Goal: Task Accomplishment & Management: Use online tool/utility

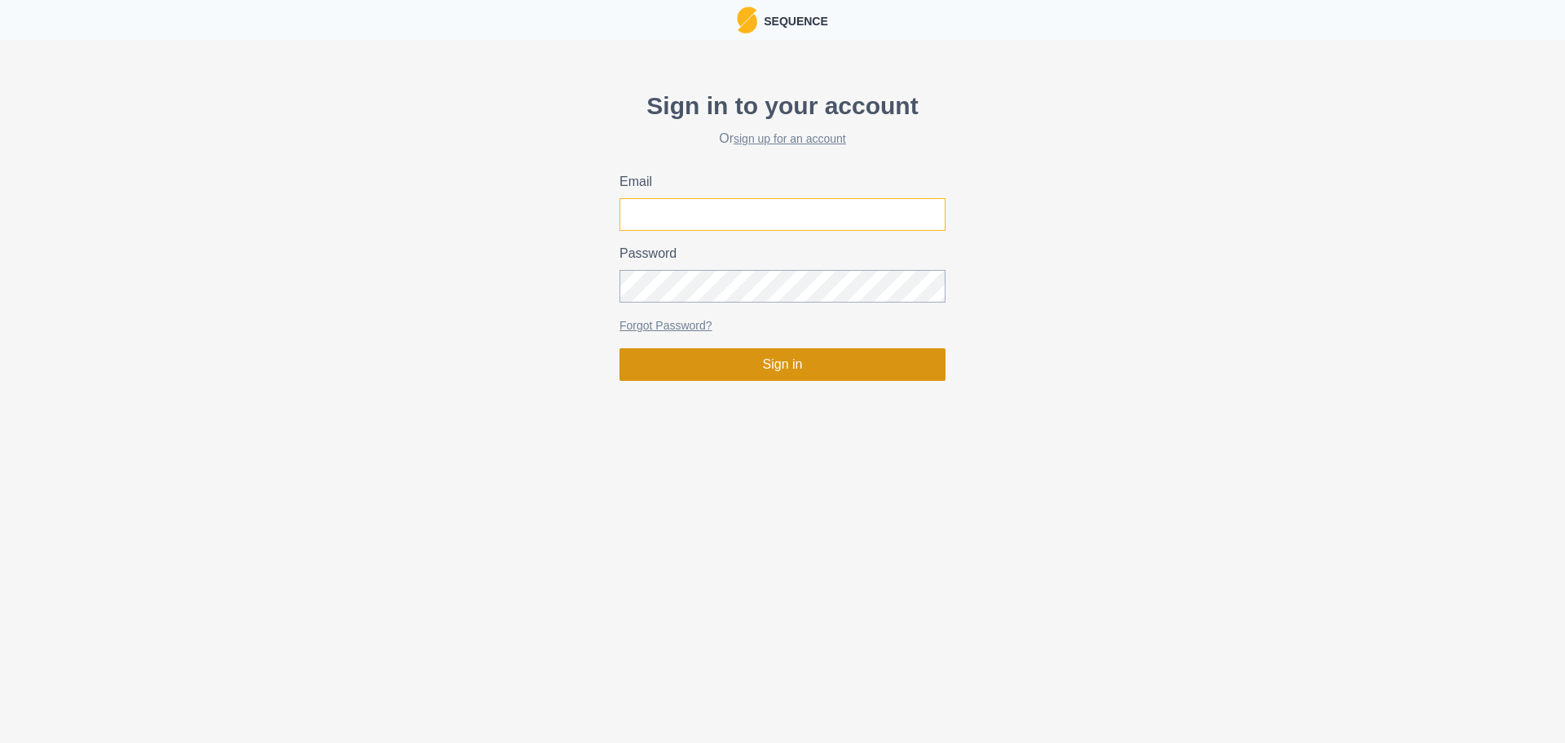
type input "[EMAIL_ADDRESS][DOMAIN_NAME]"
click at [753, 359] on button "Sign in" at bounding box center [782, 364] width 326 height 33
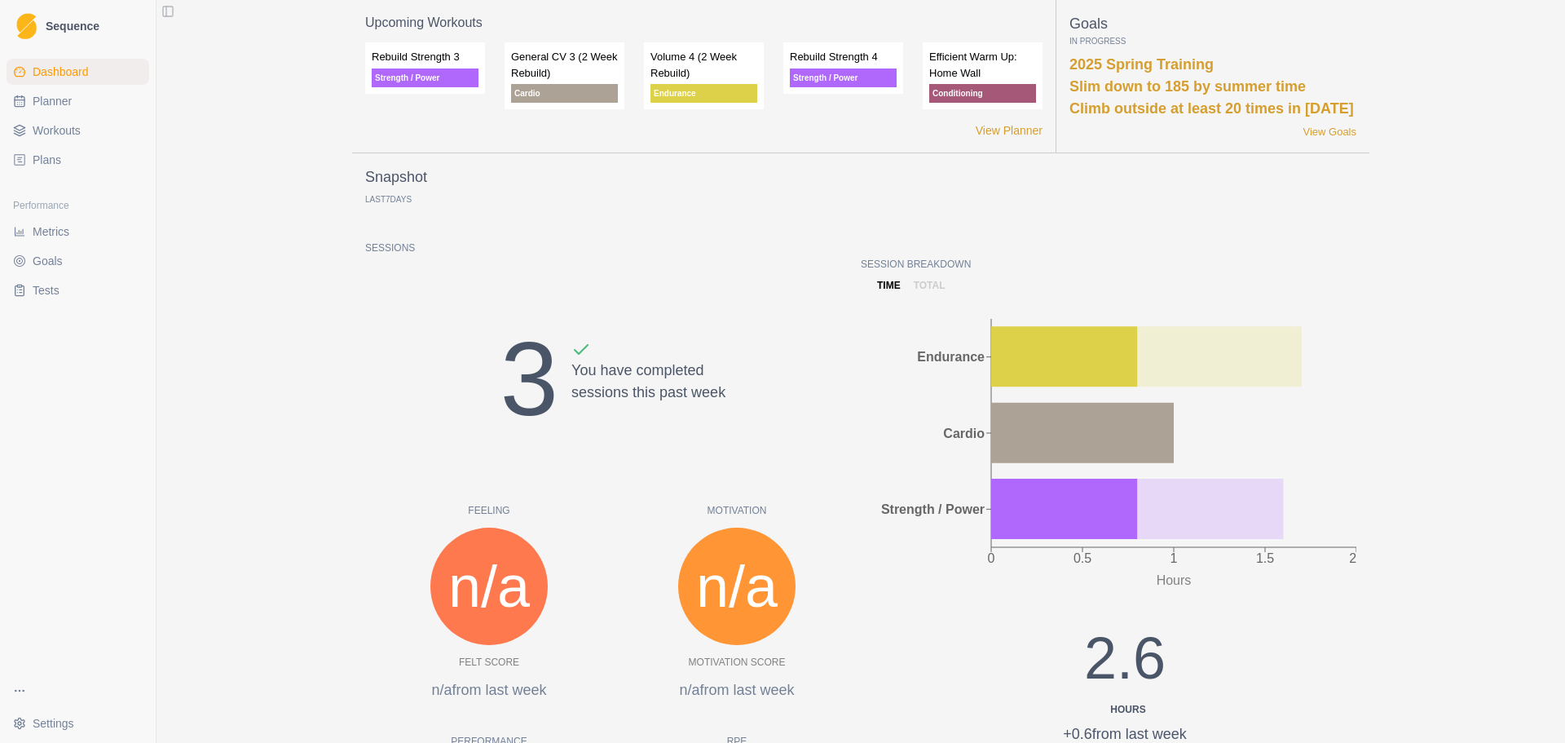
click at [75, 126] on span "Workouts" at bounding box center [57, 130] width 48 height 16
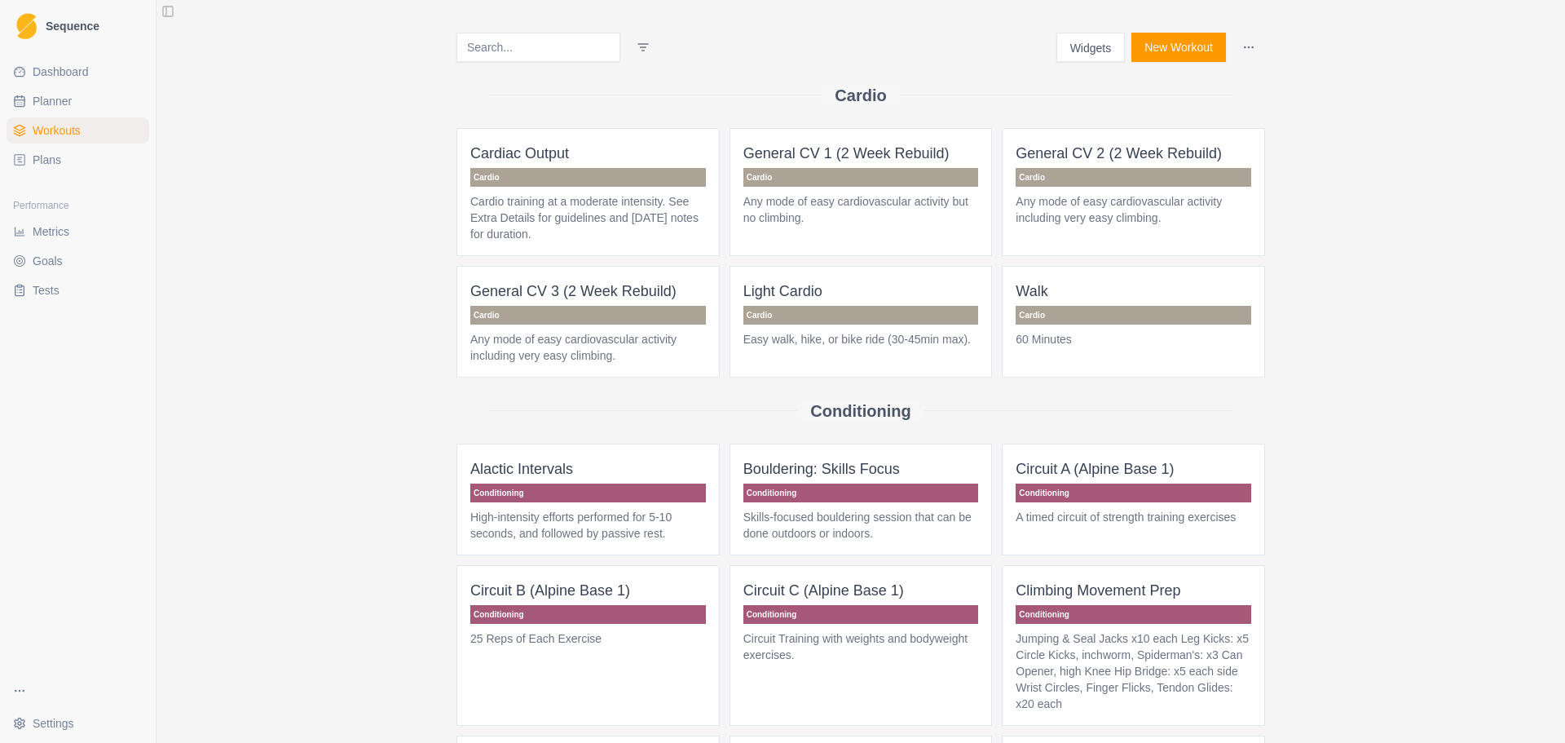
click at [93, 151] on link "Plans" at bounding box center [78, 160] width 143 height 26
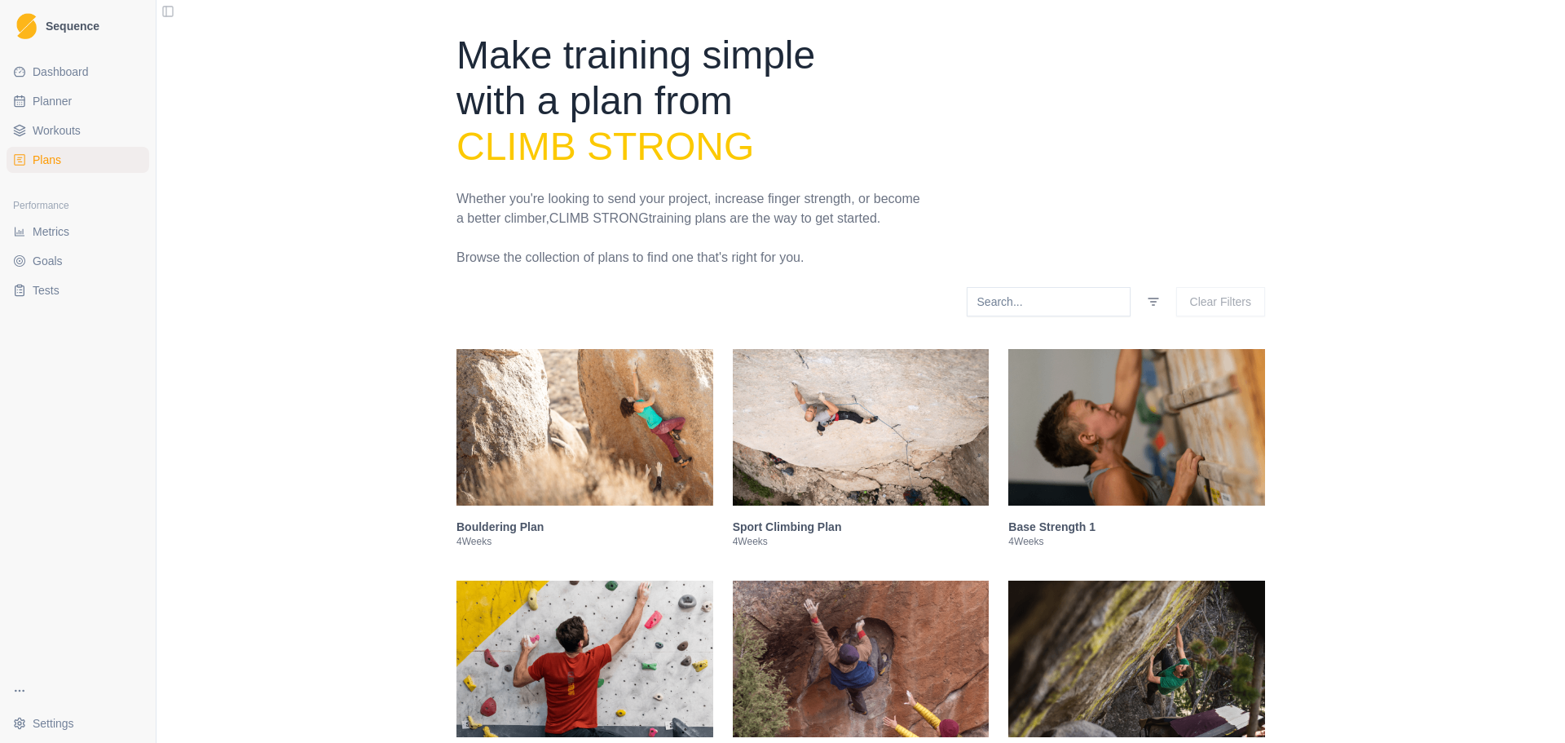
click at [63, 101] on span "Planner" at bounding box center [52, 101] width 39 height 16
select select "month"
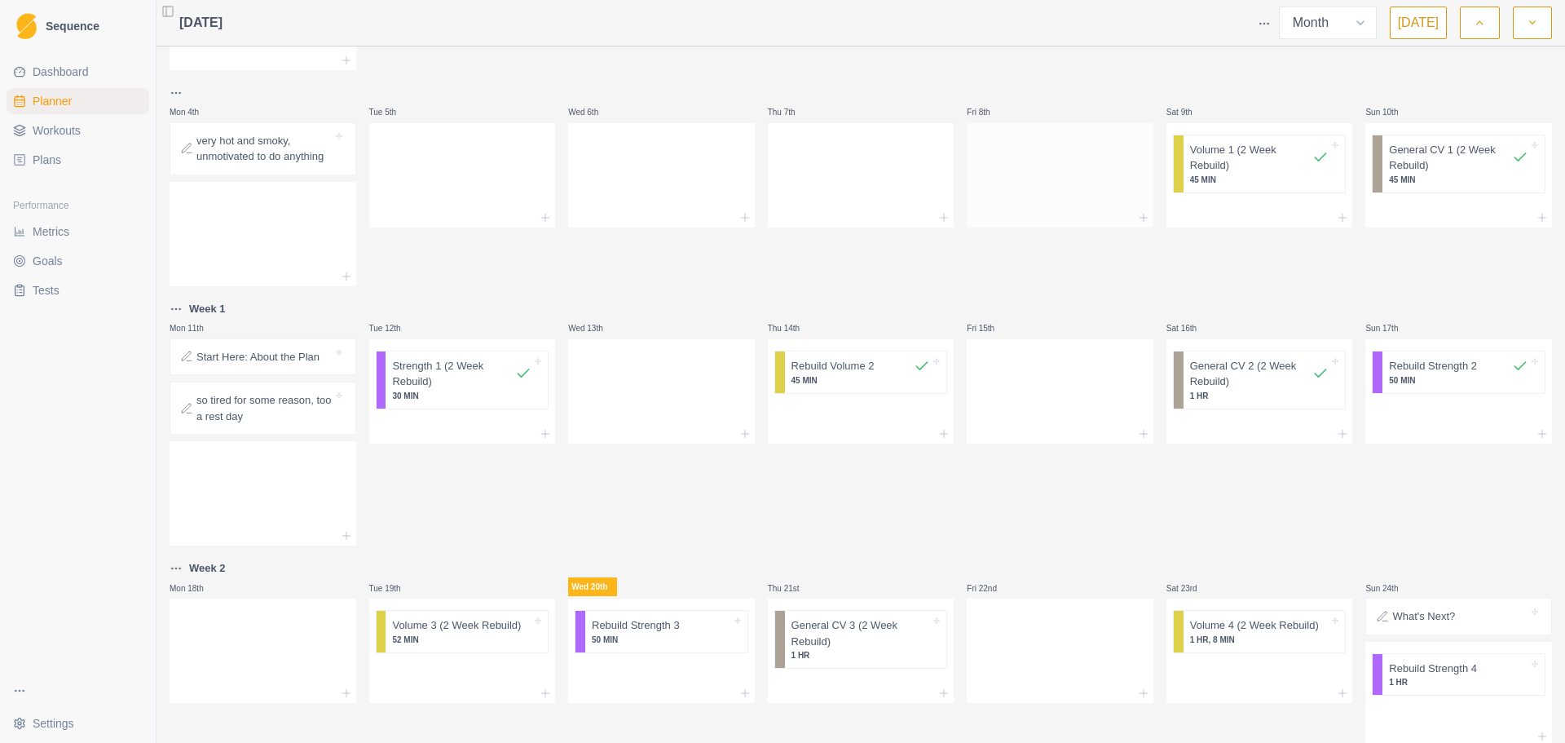
scroll to position [408, 0]
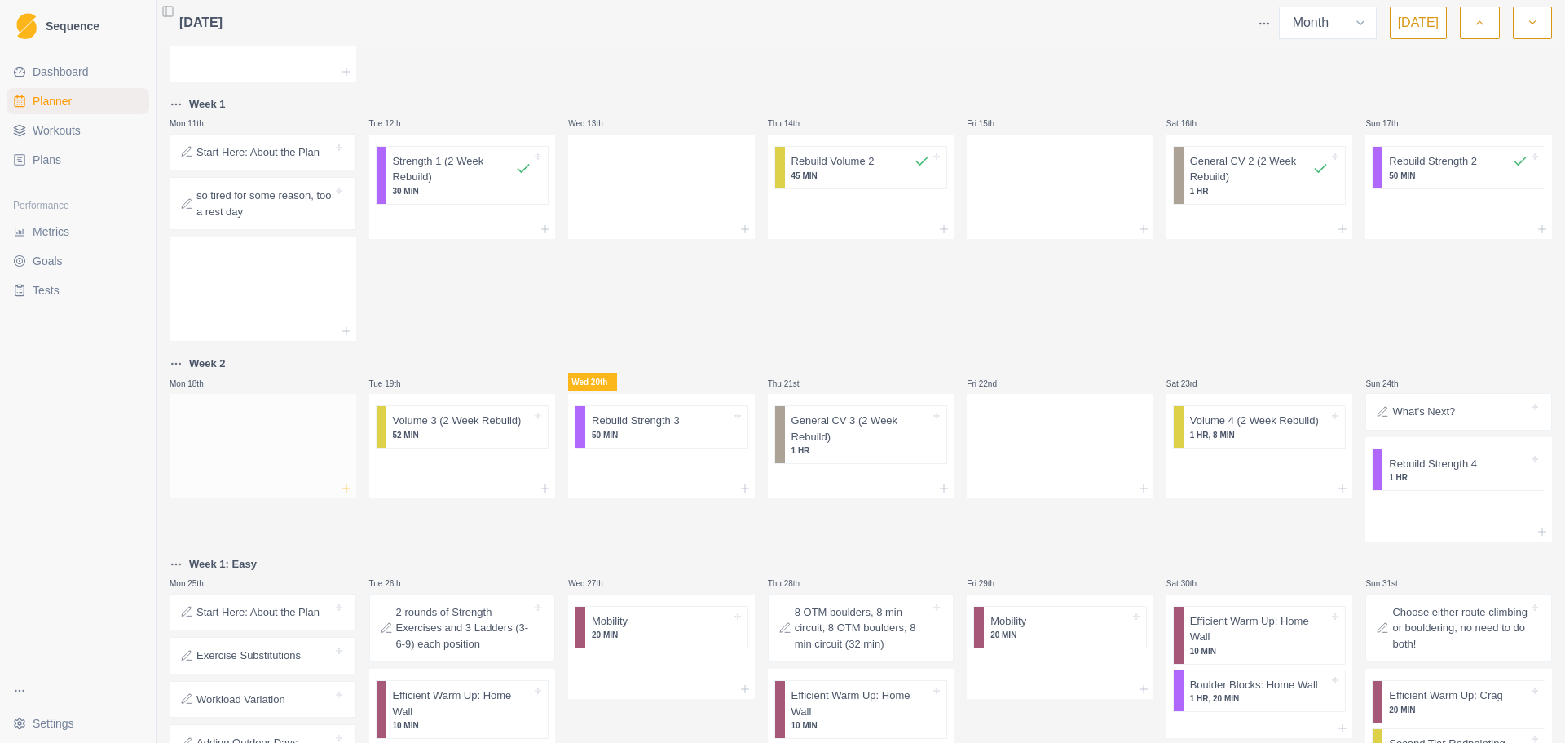
click at [345, 490] on icon at bounding box center [346, 488] width 13 height 13
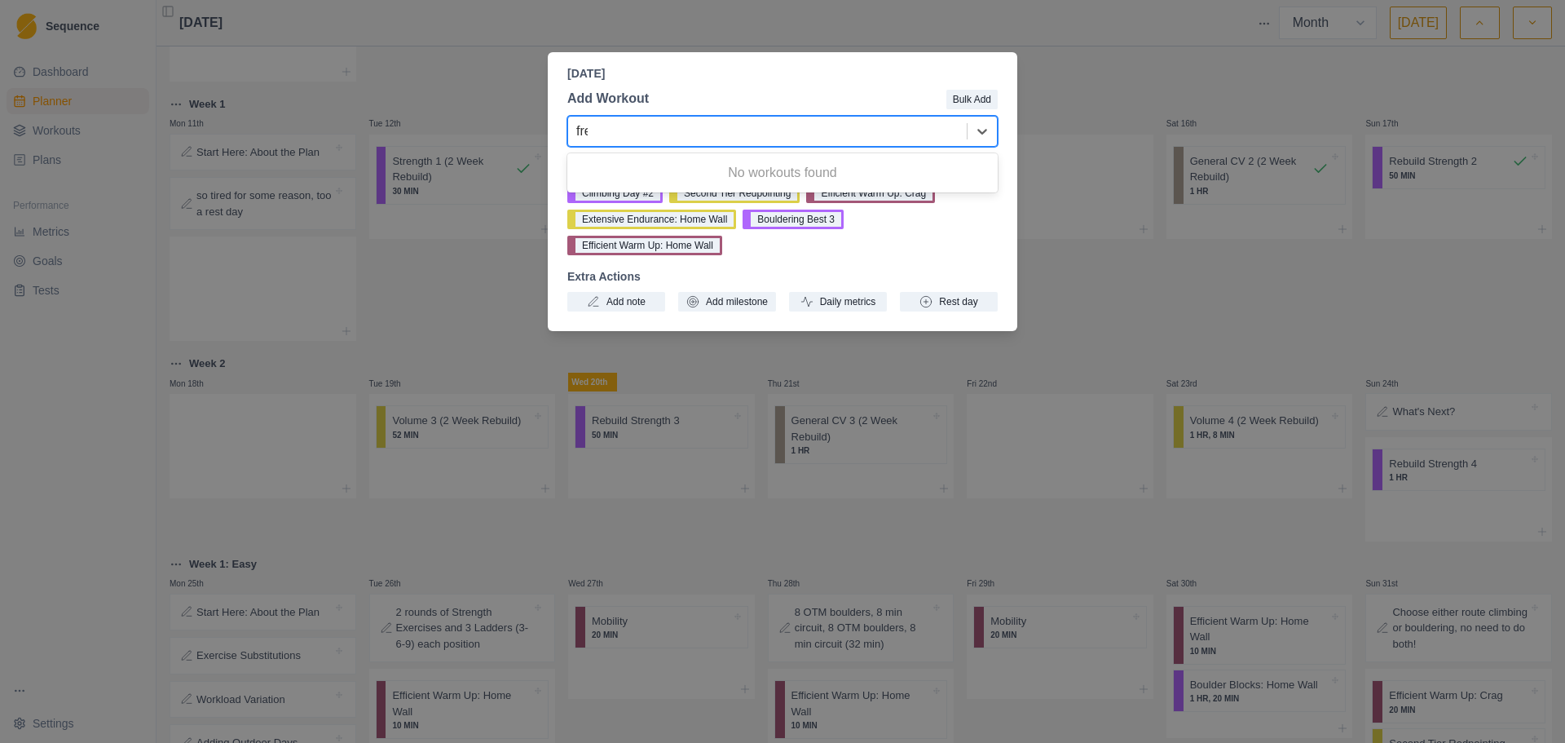
type input "free"
drag, startPoint x: 663, startPoint y: 129, endPoint x: 544, endPoint y: 120, distance: 119.3
click at [544, 120] on div "[DATE] Add Workout Bulk Add Search workouts... Recent Workouts Climbing Day #2 …" at bounding box center [782, 371] width 1565 height 743
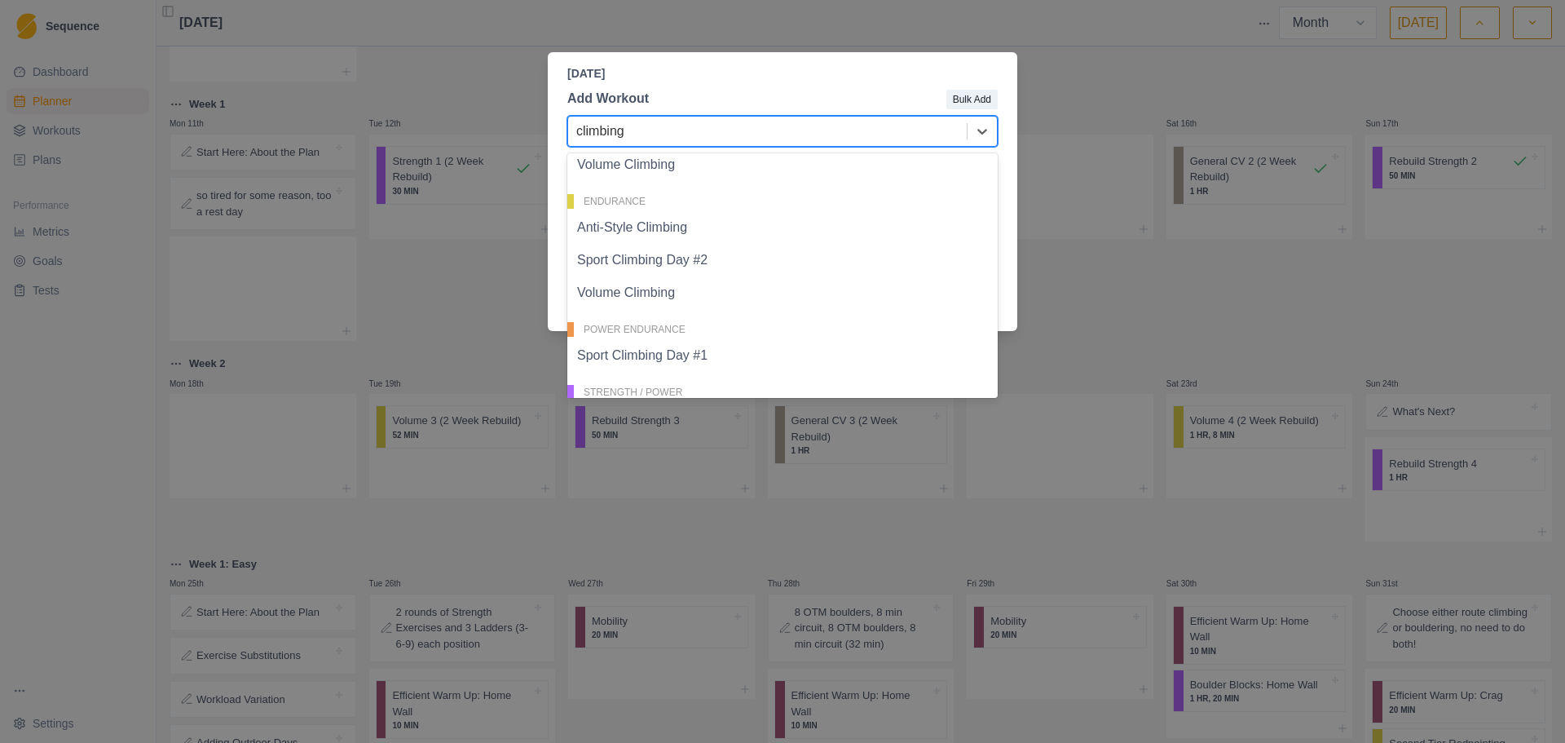
scroll to position [0, 0]
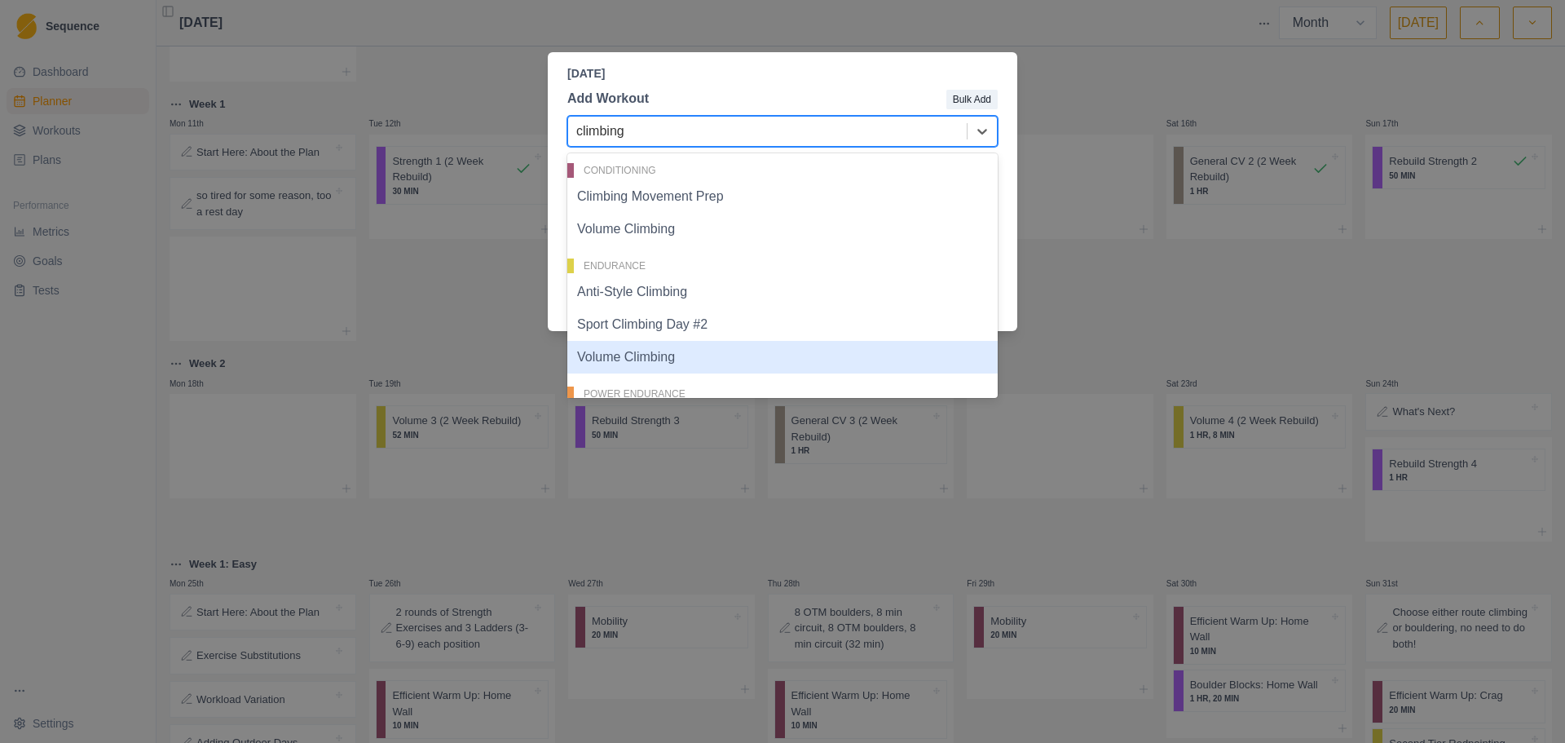
type input "climbing"
click at [481, 314] on div "[DATE] Add Workout Bulk Add 8 results available for search term climbing. Use U…" at bounding box center [782, 371] width 1565 height 743
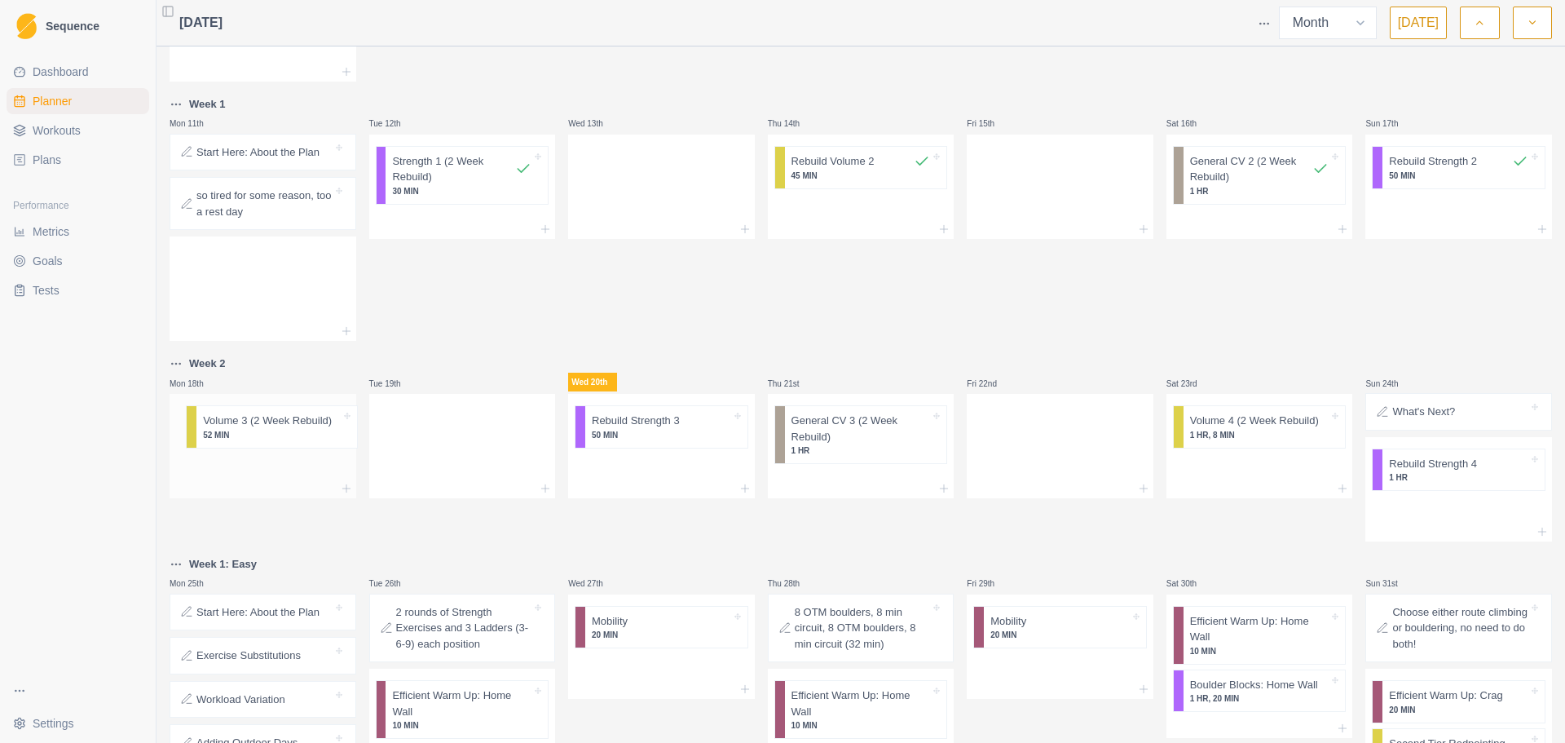
drag, startPoint x: 303, startPoint y: 437, endPoint x: 278, endPoint y: 433, distance: 25.6
click at [278, 434] on div "Mon 28th got quite sick this week, pushed plan start to [DATE] 29th Wed 30th Th…" at bounding box center [861, 259] width 1382 height 1226
click at [316, 430] on p "52 MIN" at bounding box center [262, 435] width 139 height 12
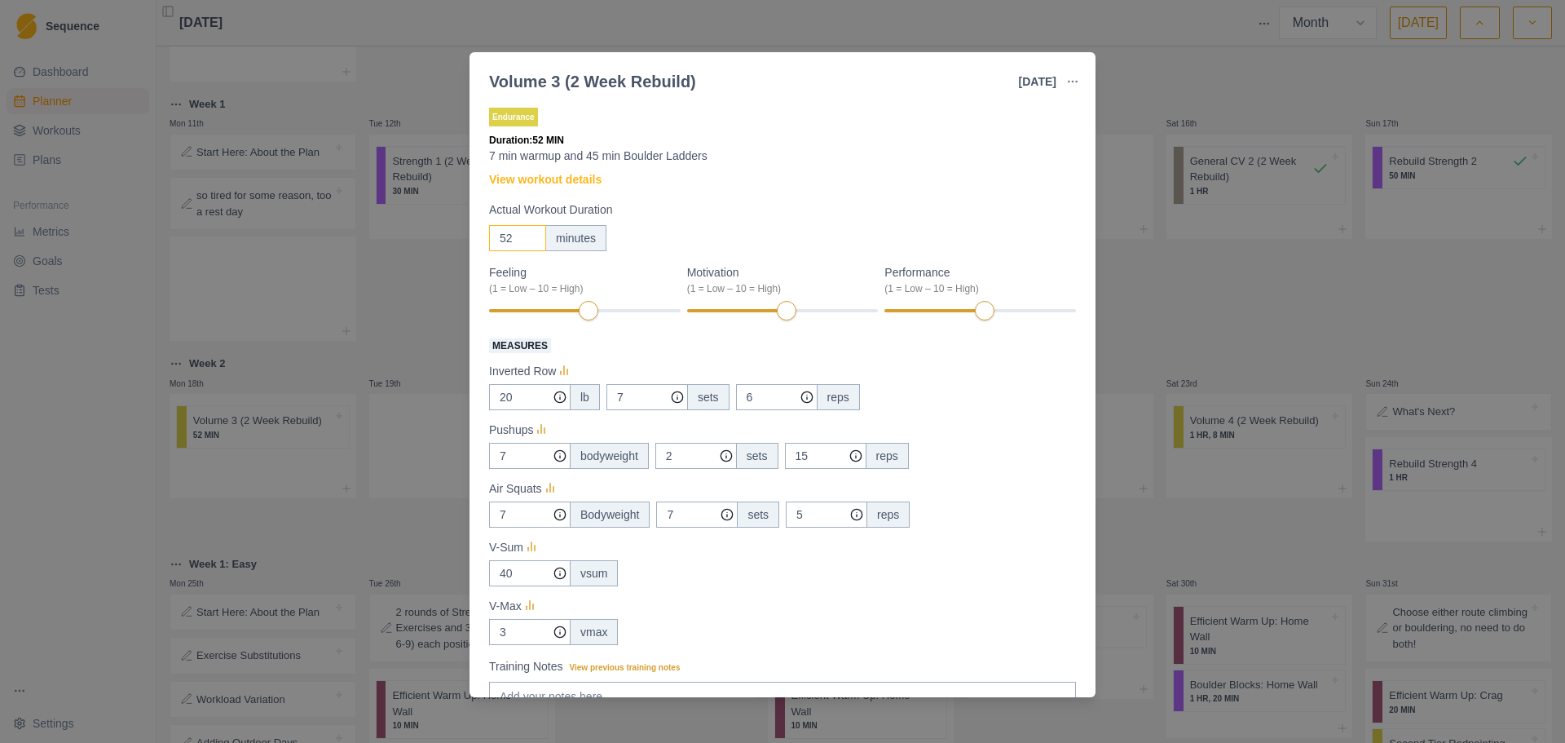
drag, startPoint x: 518, startPoint y: 240, endPoint x: 465, endPoint y: 239, distance: 53.8
click at [465, 239] on div "Volume 3 (2 Week Rebuild) [DATE] Link To Goal View Workout Metrics Edit Origina…" at bounding box center [782, 371] width 1565 height 743
type input "120"
drag, startPoint x: 477, startPoint y: 394, endPoint x: 464, endPoint y: 394, distance: 13.0
click at [464, 394] on div "Volume 3 (2 Week Rebuild) [DATE] Link To Goal View Workout Metrics Edit Origina…" at bounding box center [782, 371] width 1565 height 743
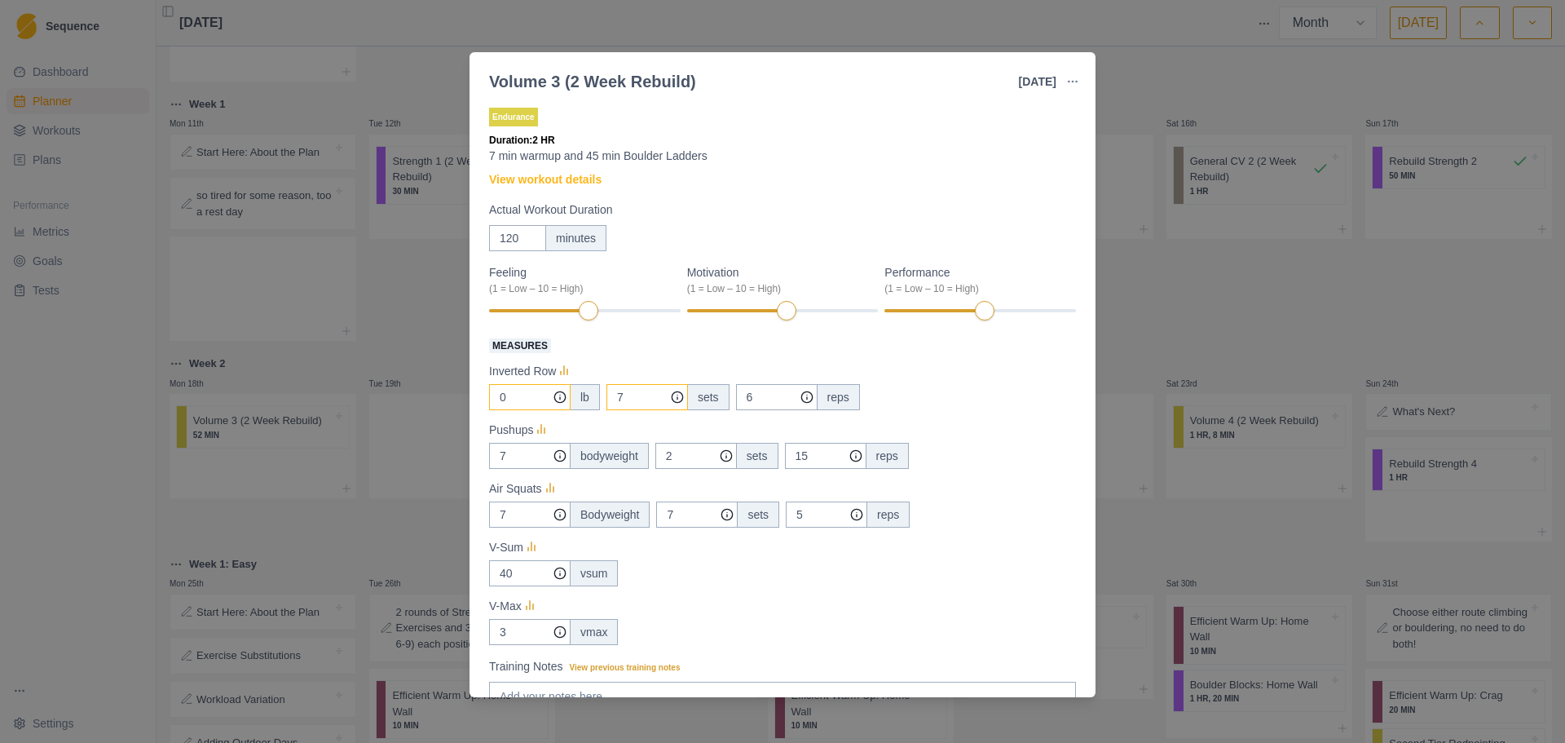
type input "0"
drag, startPoint x: 632, startPoint y: 397, endPoint x: 619, endPoint y: 399, distance: 12.5
click at [619, 399] on input "7" at bounding box center [647, 397] width 82 height 26
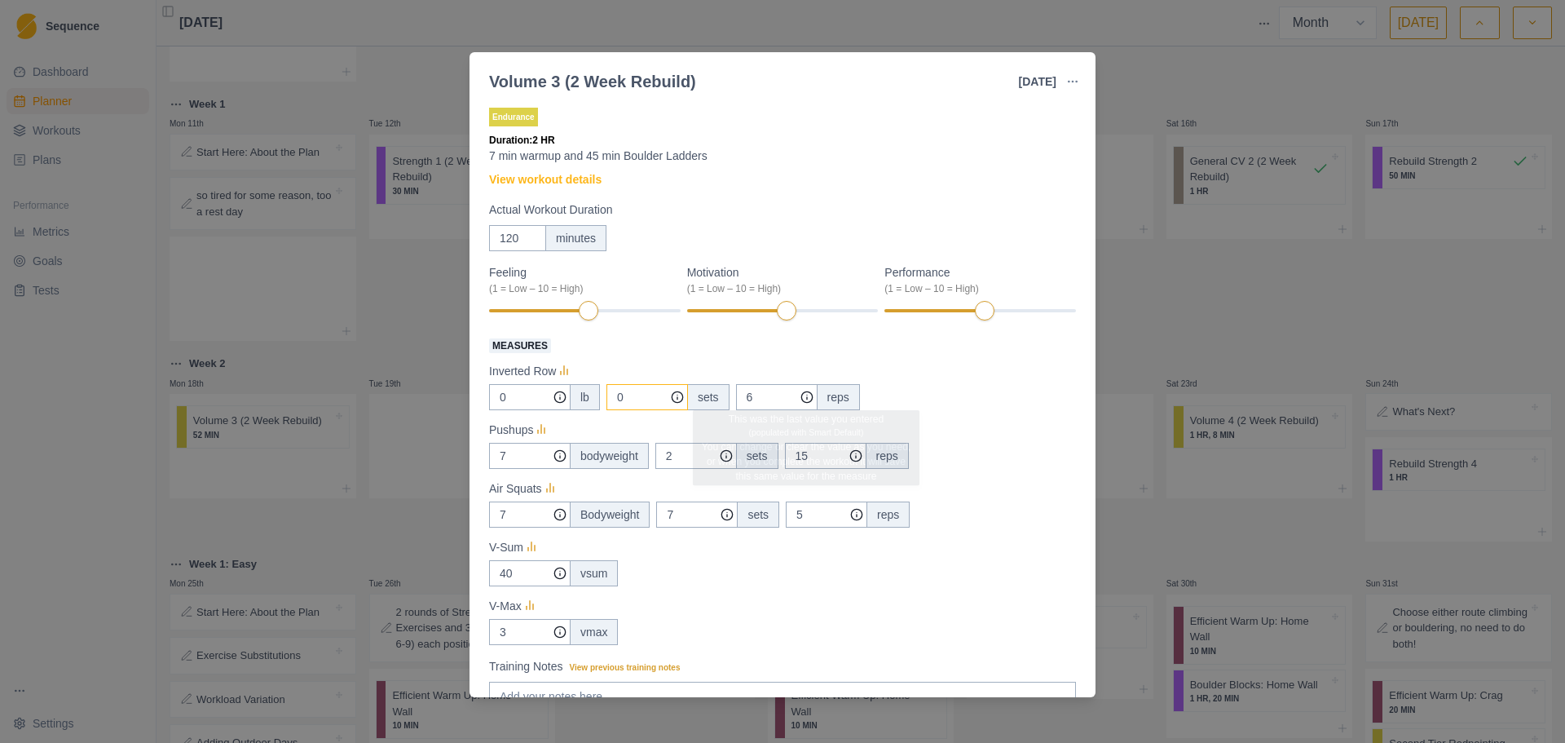
type input "0"
click at [687, 395] on div "0 lb 0 sets 6 reps" at bounding box center [782, 397] width 587 height 26
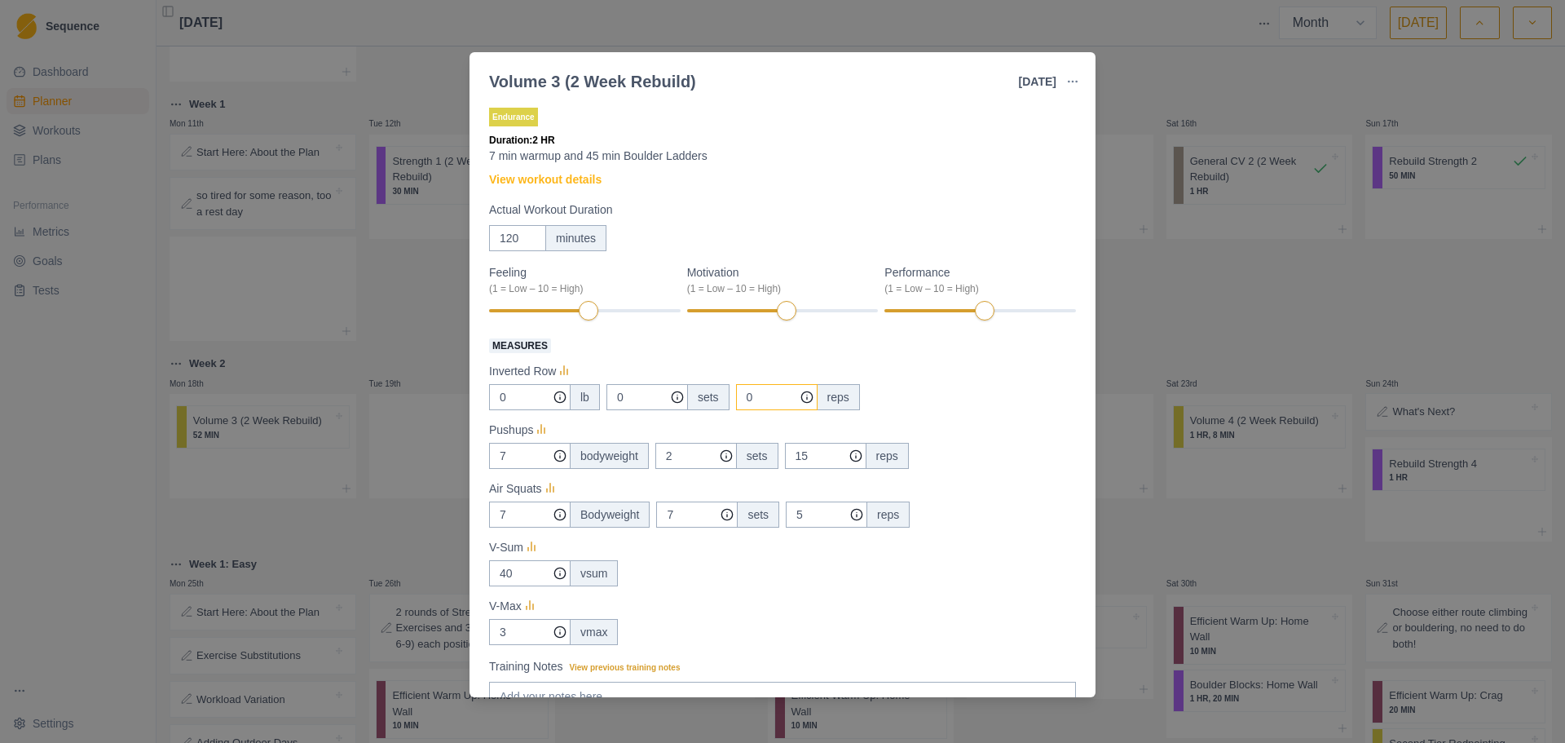
type input "0"
click at [768, 469] on div "Measures Inverted Row 0 lb 0 sets 0 reps Pushups 7 bodyweight 2 sets 15 reps Ai…" at bounding box center [782, 490] width 587 height 310
type input "0"
drag, startPoint x: 681, startPoint y: 457, endPoint x: 603, endPoint y: 454, distance: 77.5
click at [603, 454] on div "7 bodyweight 2 sets 0 reps" at bounding box center [782, 456] width 587 height 26
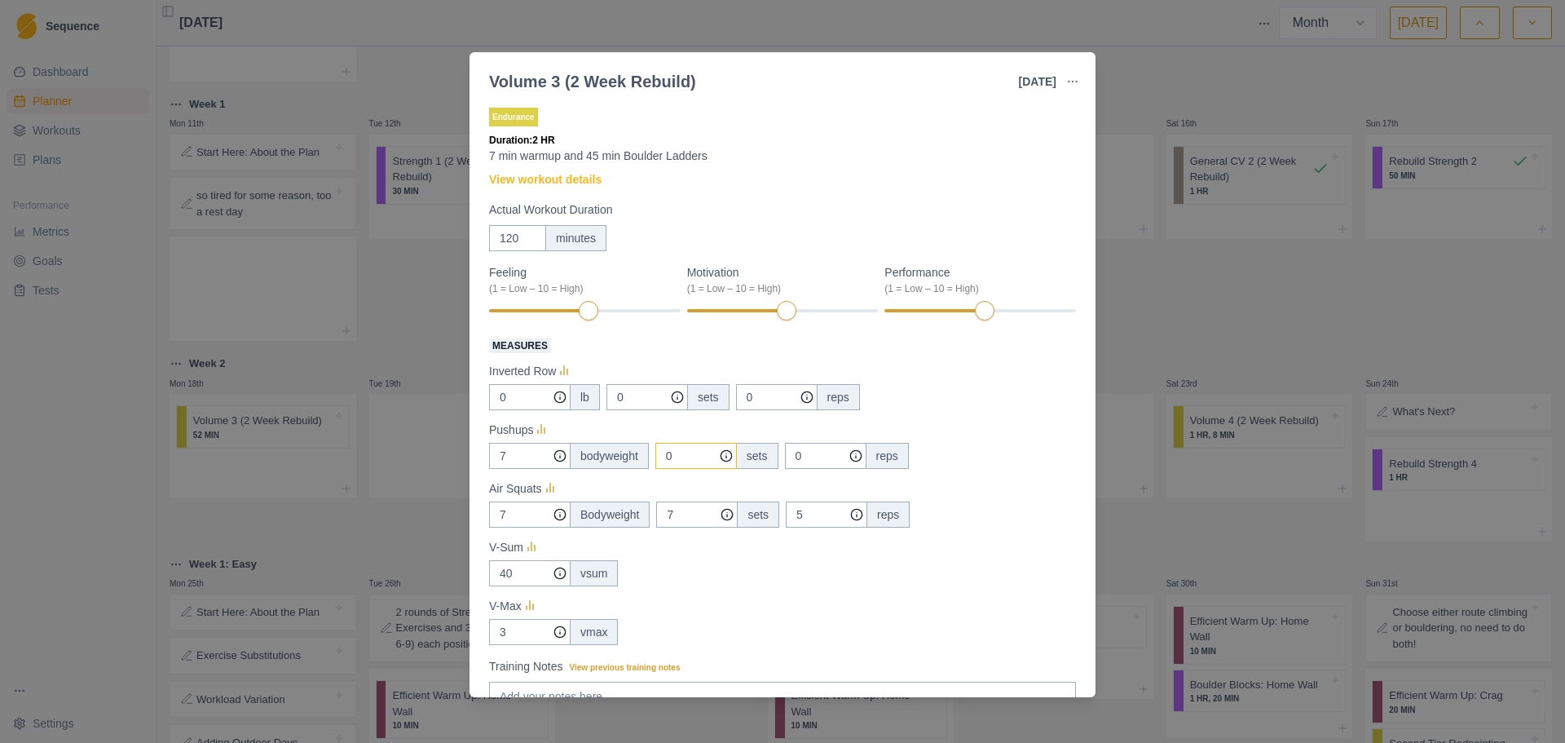
type input "0"
click at [440, 455] on div "Volume 3 (2 Week Rebuild) [DATE] Link To Goal View Workout Metrics Edit Origina…" at bounding box center [782, 371] width 1565 height 743
type input "0"
click at [703, 521] on div "7" at bounding box center [697, 514] width 82 height 26
drag, startPoint x: 658, startPoint y: 513, endPoint x: 628, endPoint y: 513, distance: 29.3
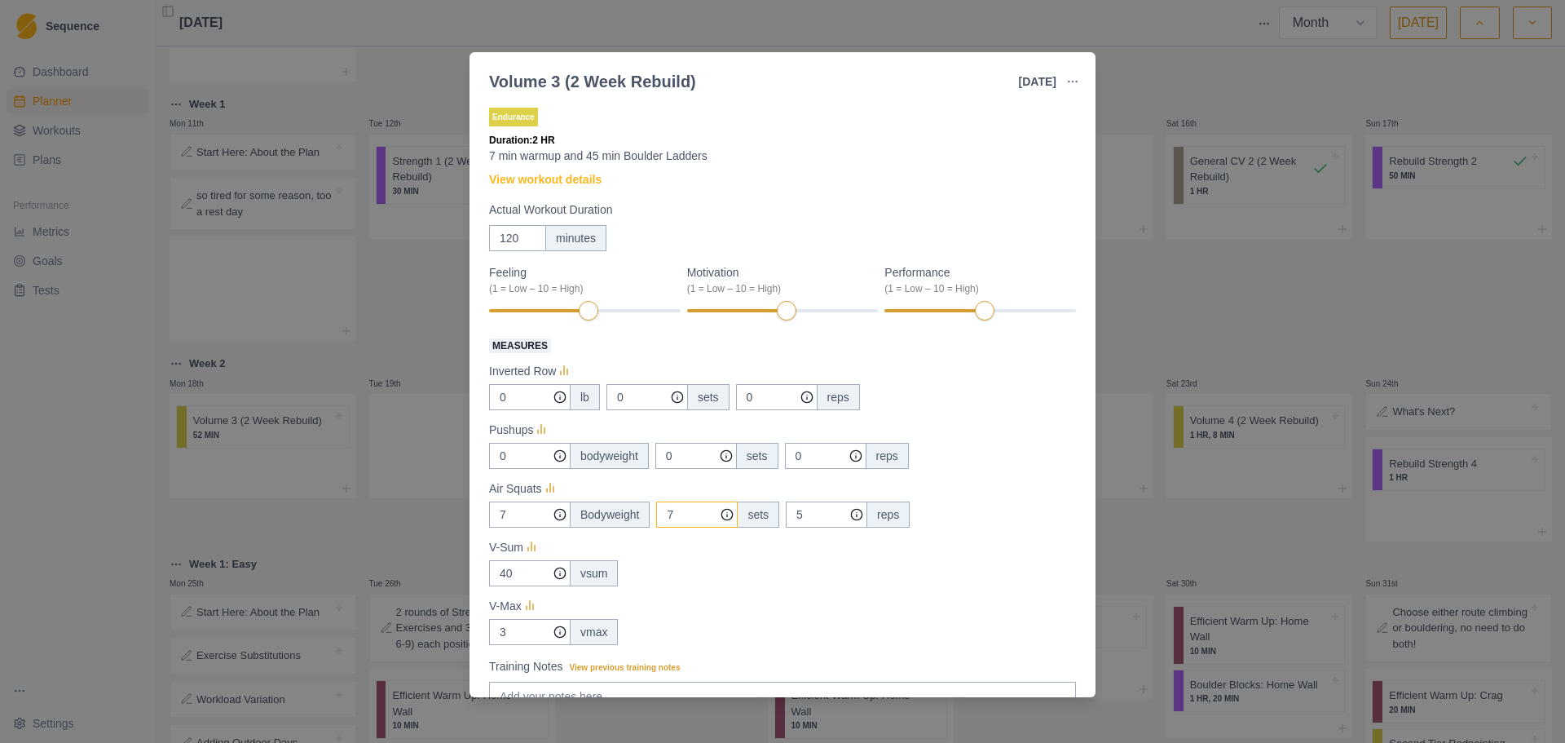
click at [628, 513] on div "7 Bodyweight 7 sets 5 reps" at bounding box center [782, 514] width 587 height 26
type input "0"
click at [679, 511] on div "7 Bodyweight 0 sets 5 reps" at bounding box center [782, 514] width 587 height 26
type input "0"
drag, startPoint x: 531, startPoint y: 509, endPoint x: 485, endPoint y: 513, distance: 46.6
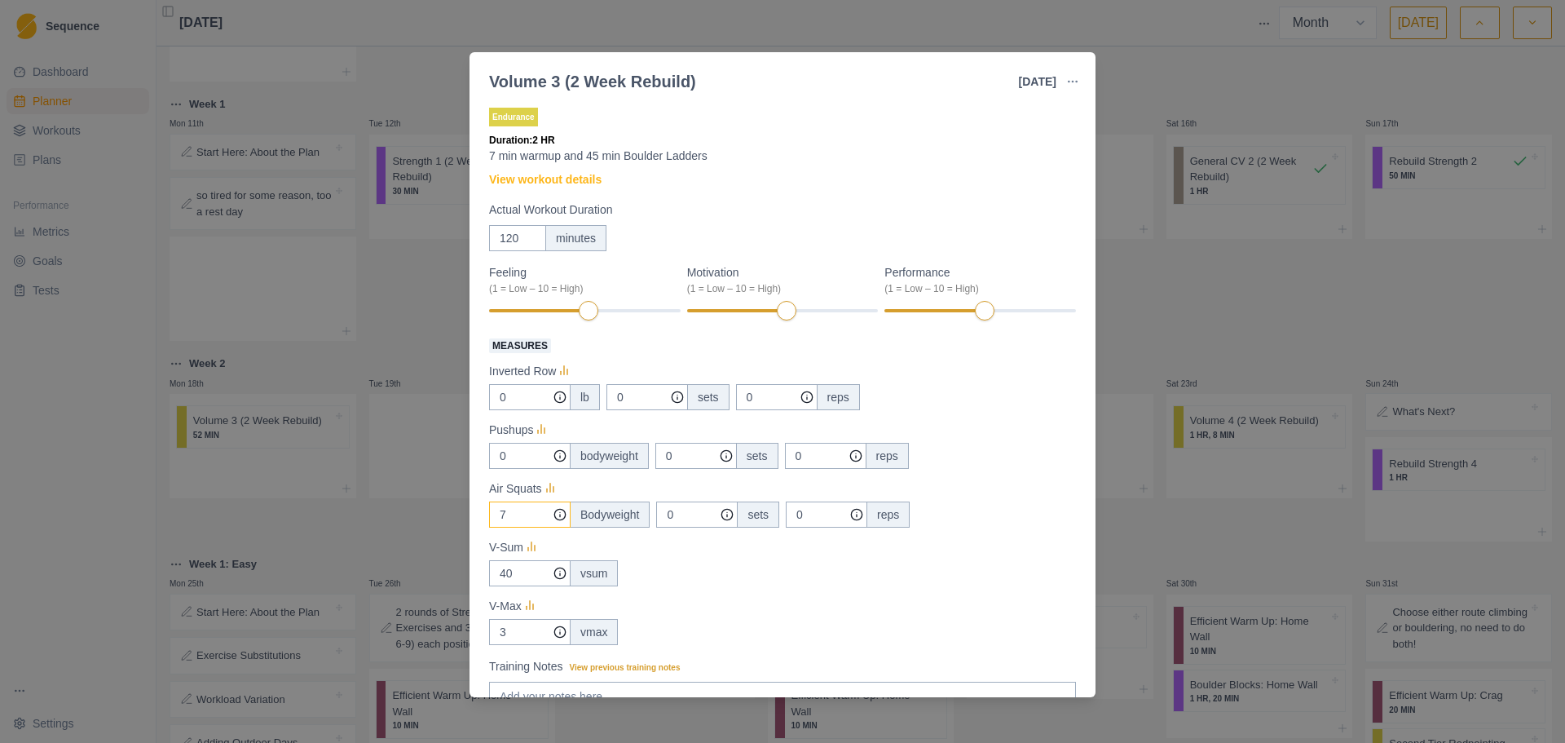
click at [476, 513] on div "Endurance Duration: 2 HR 7 min warmup and 45 min Boulder Ladders View workout d…" at bounding box center [782, 397] width 626 height 599
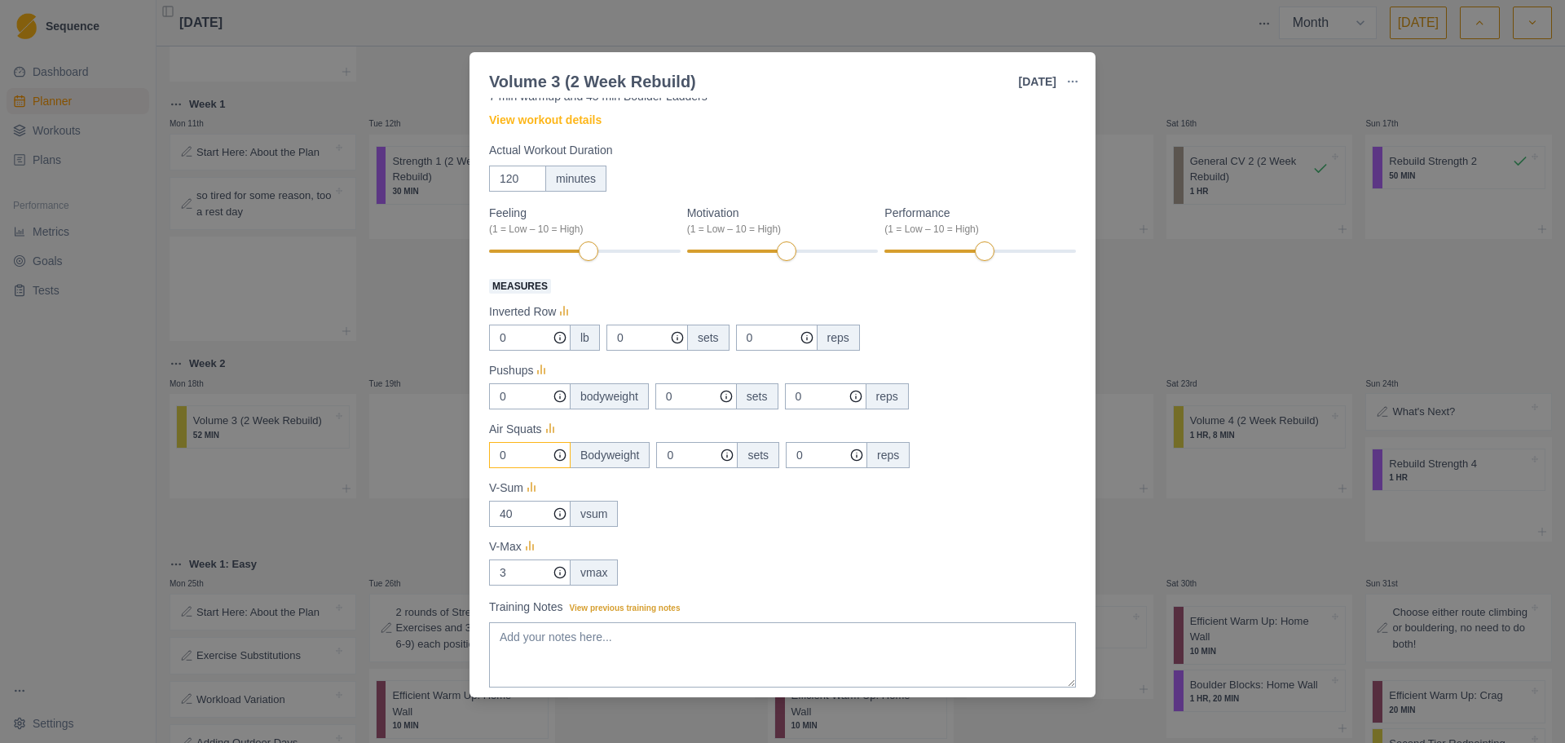
scroll to position [155, 0]
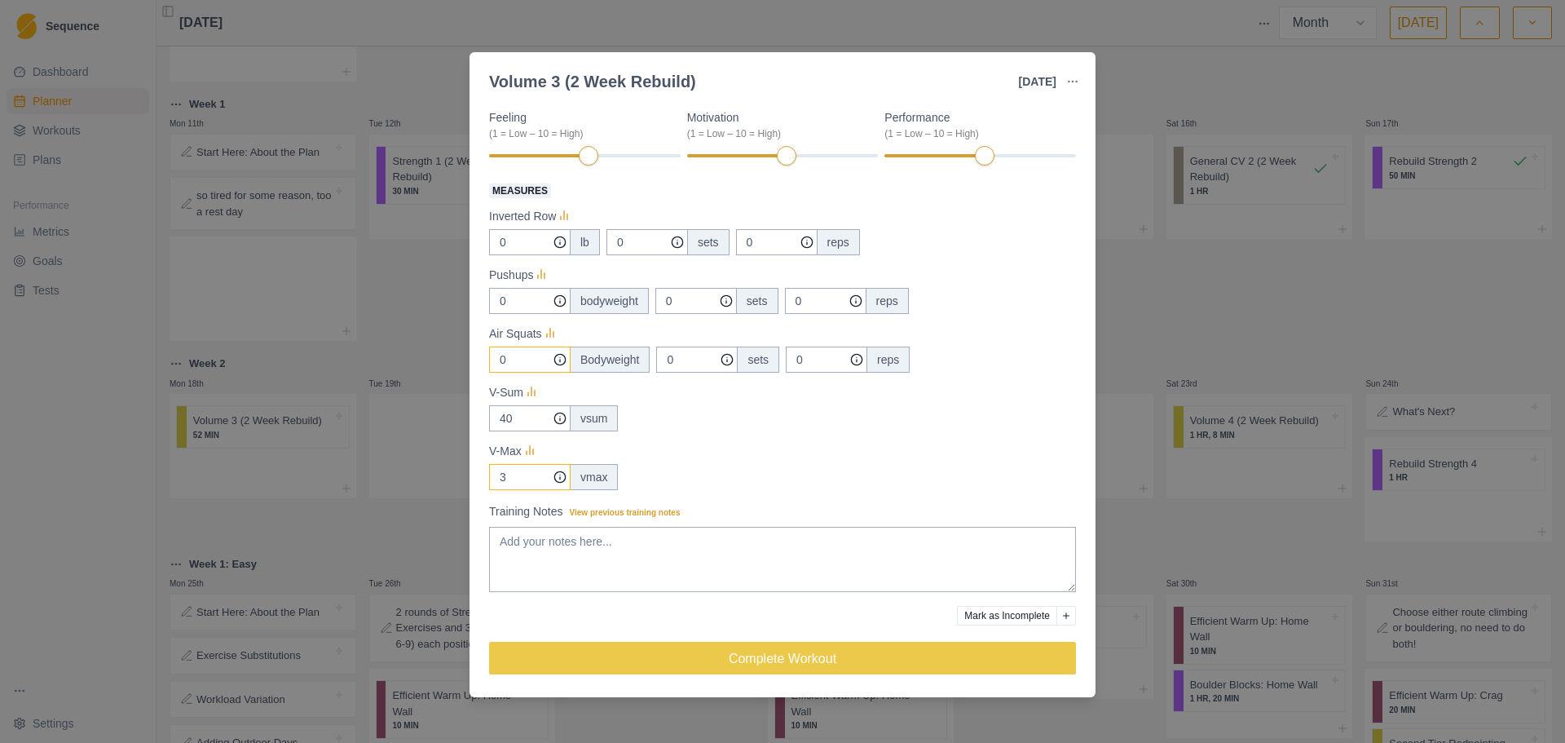
type input "0"
drag, startPoint x: 524, startPoint y: 476, endPoint x: 495, endPoint y: 477, distance: 29.4
click at [495, 255] on input "3" at bounding box center [530, 242] width 82 height 26
type input "5"
click at [633, 543] on textarea "Training Notes View previous training notes" at bounding box center [782, 559] width 587 height 65
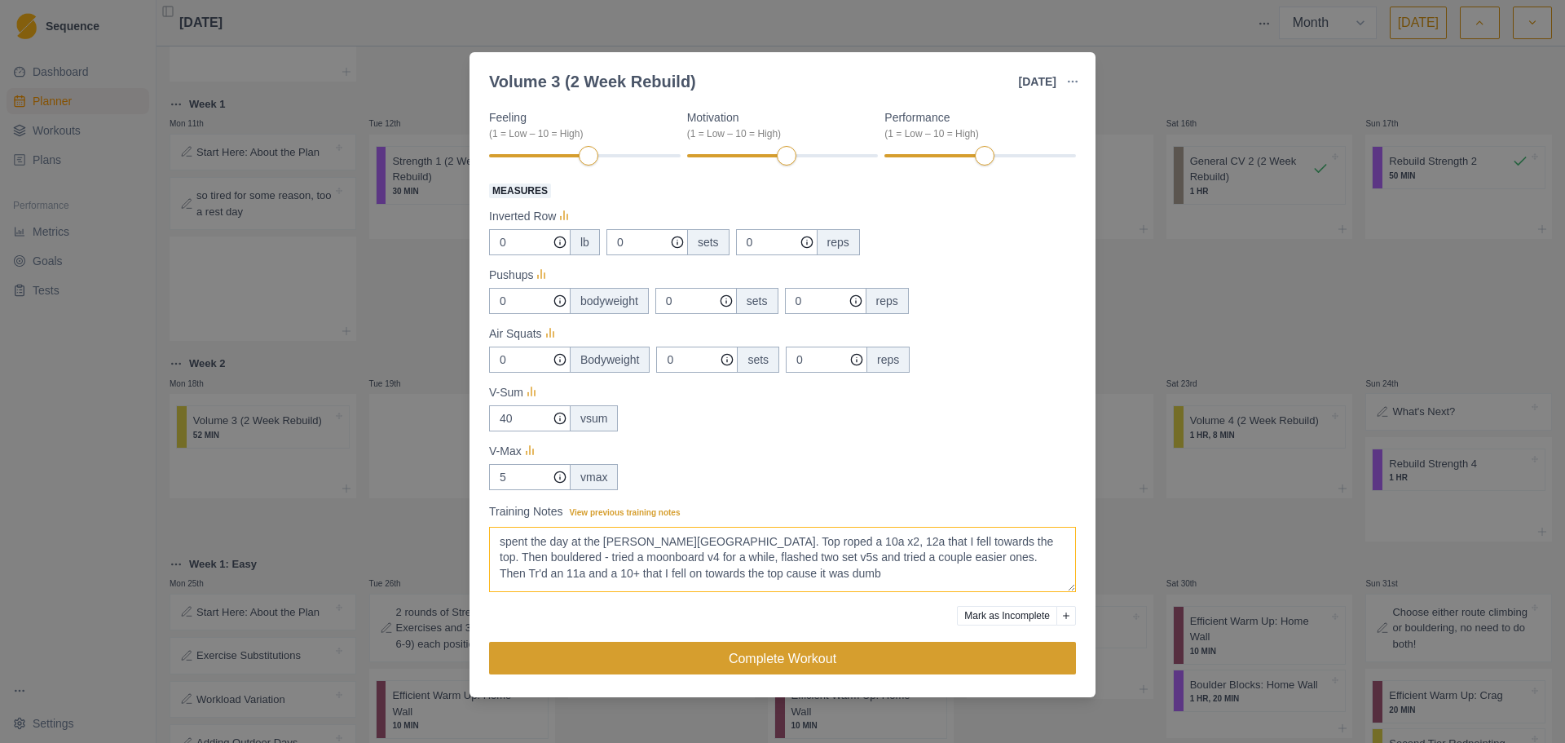
type textarea "spent the day at the [PERSON_NAME][GEOGRAPHIC_DATA]. Top roped a 10a x2, 12a th…"
click at [877, 650] on button "Complete Workout" at bounding box center [782, 657] width 587 height 33
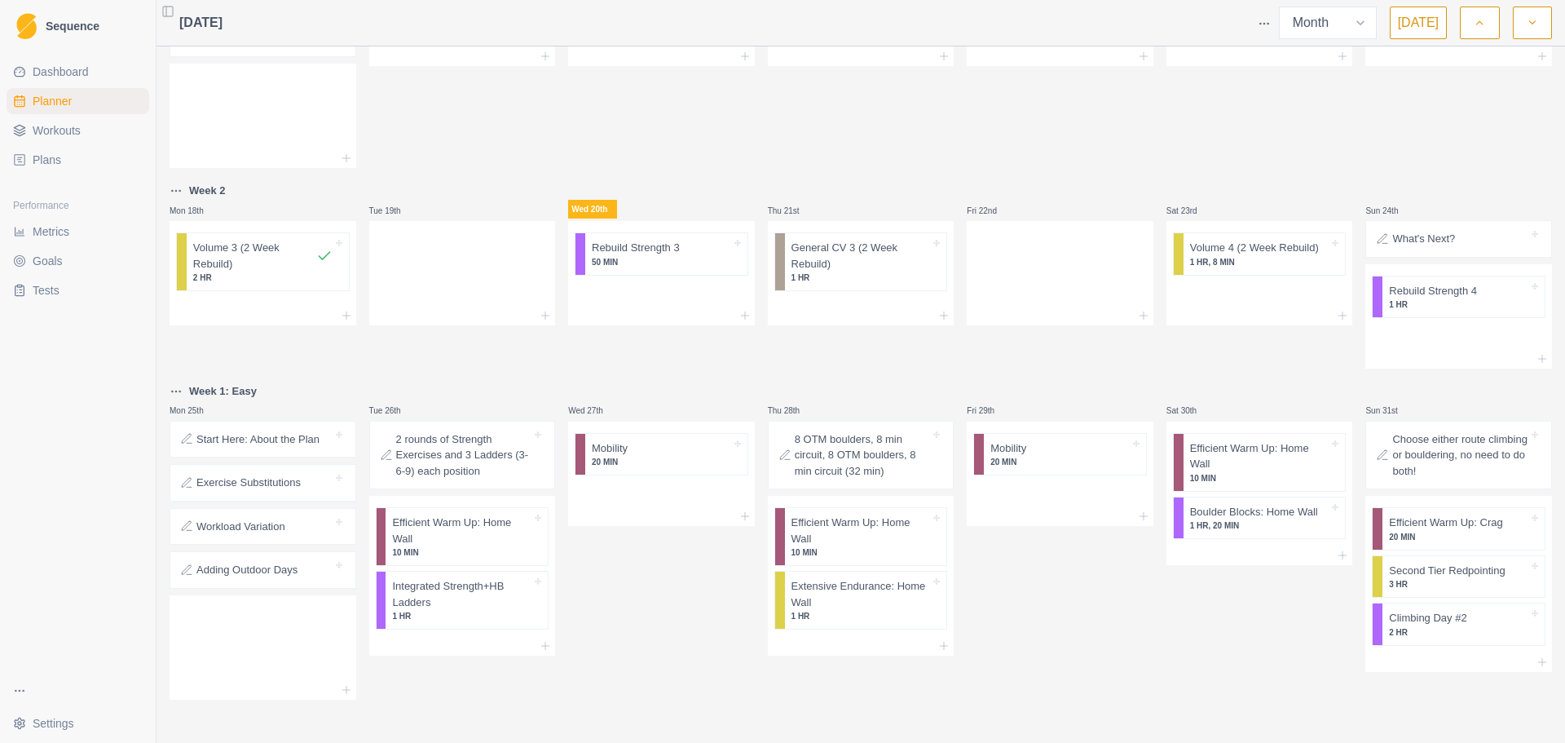
scroll to position [583, 0]
click at [1540, 20] on button "button" at bounding box center [1532, 23] width 39 height 33
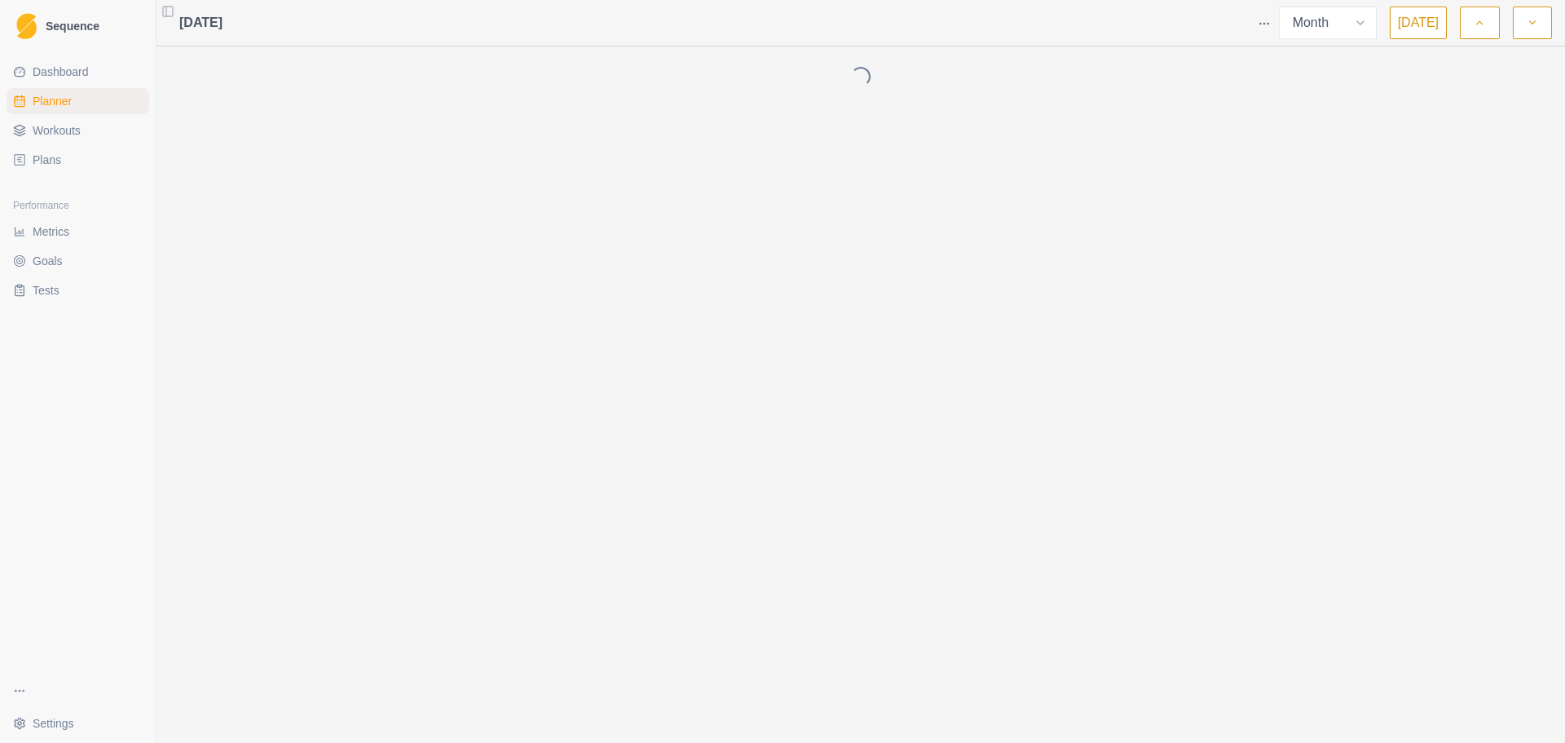
scroll to position [0, 0]
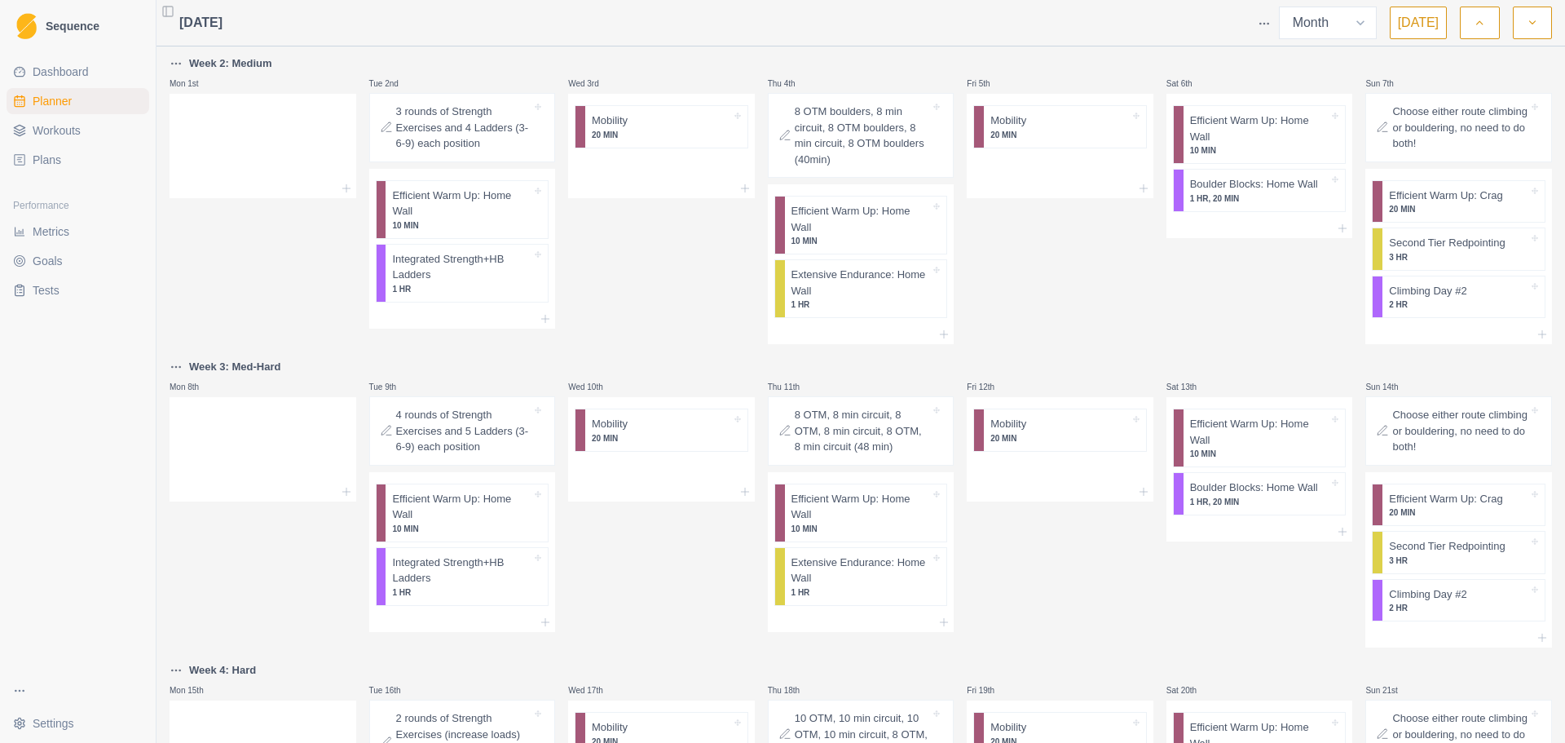
click at [1482, 33] on button "button" at bounding box center [1479, 23] width 39 height 33
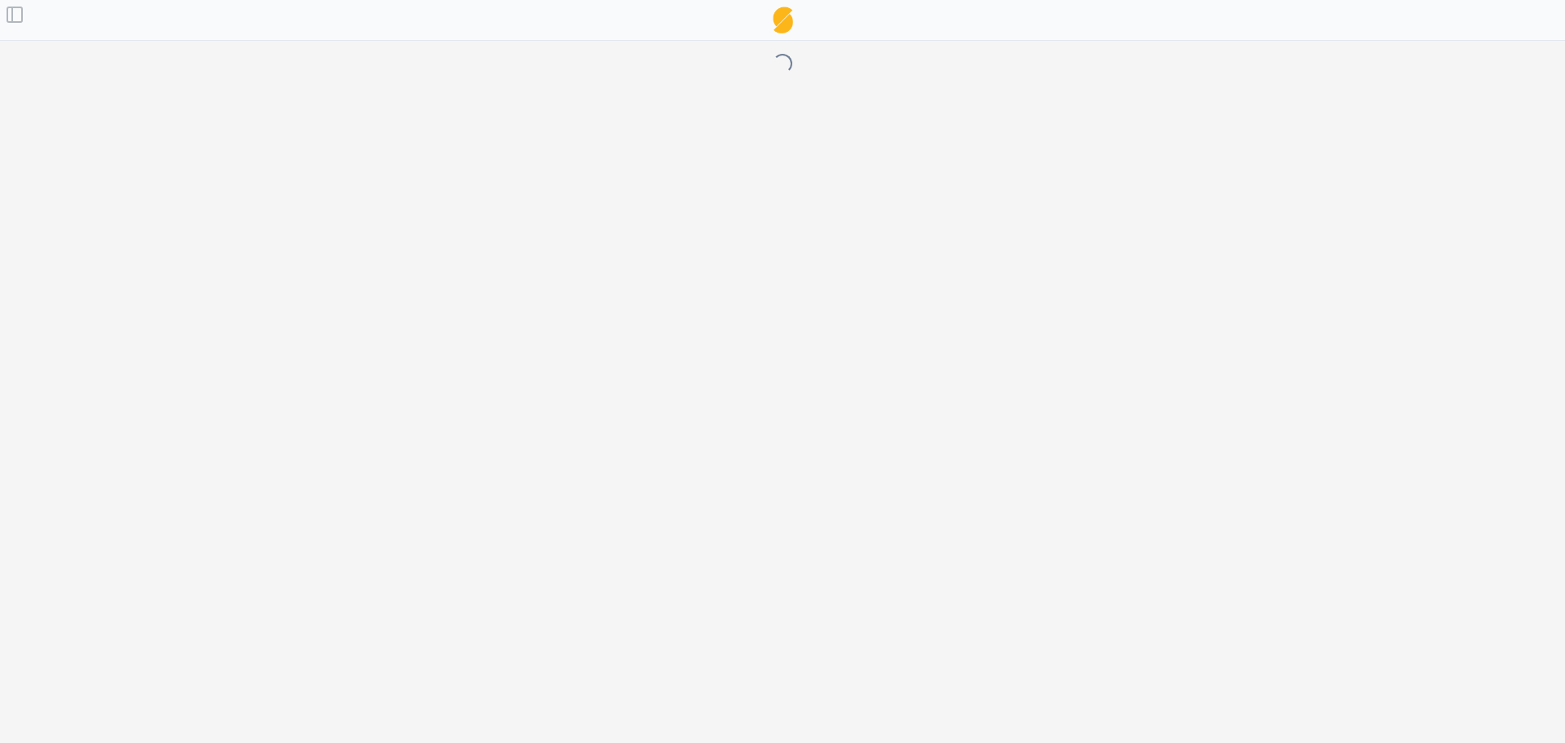
select select "month"
